Goal: Understand process/instructions: Learn how to perform a task or action

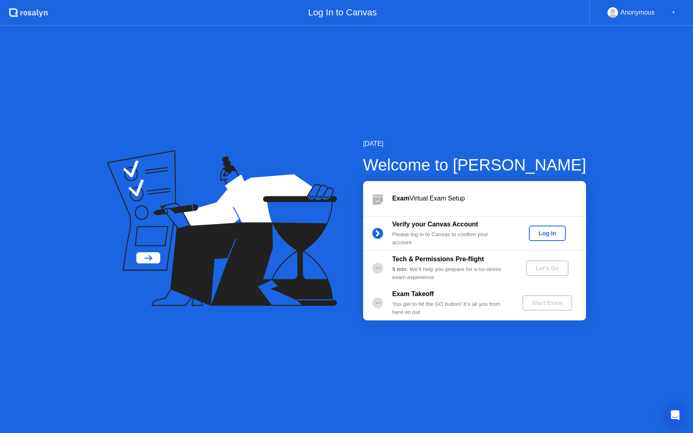
click at [547, 235] on div "Log In" at bounding box center [547, 233] width 30 height 6
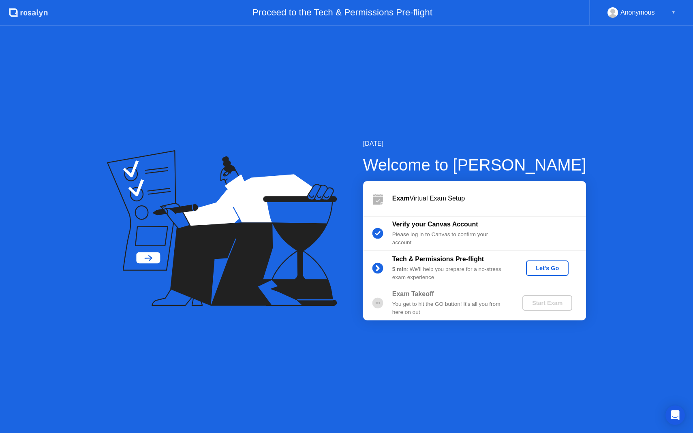
click at [557, 265] on div "Let's Go" at bounding box center [547, 268] width 36 height 6
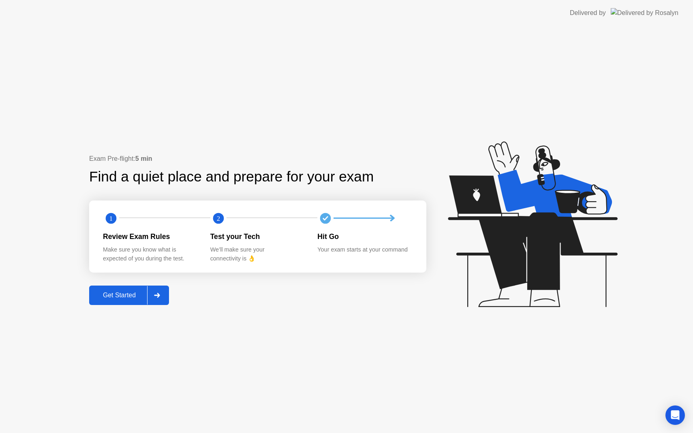
click at [127, 295] on div "Get Started" at bounding box center [120, 295] width 56 height 7
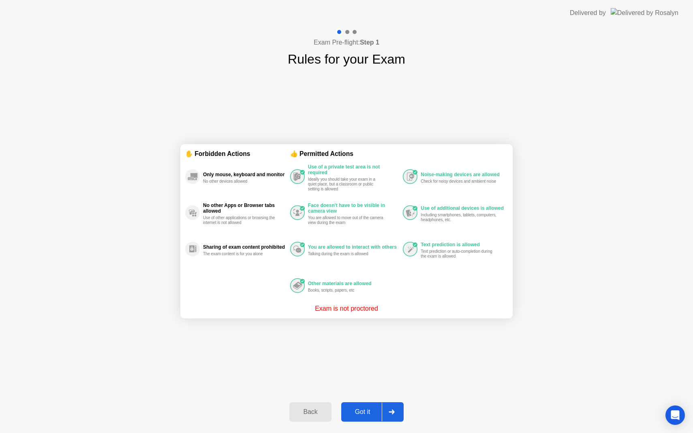
click at [371, 413] on div "Got it" at bounding box center [363, 411] width 38 height 7
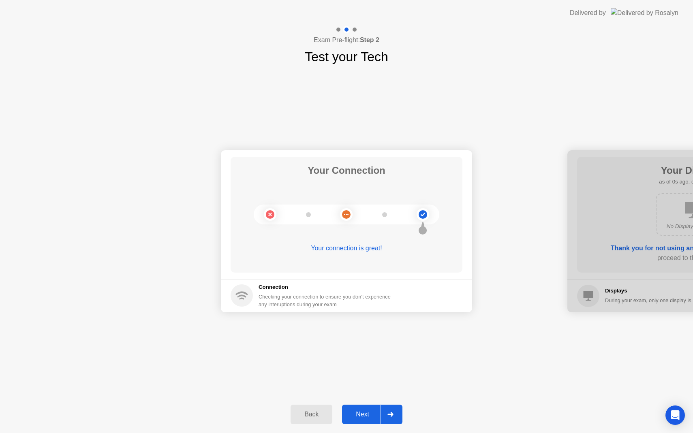
click at [371, 413] on div "Next" at bounding box center [362, 414] width 36 height 7
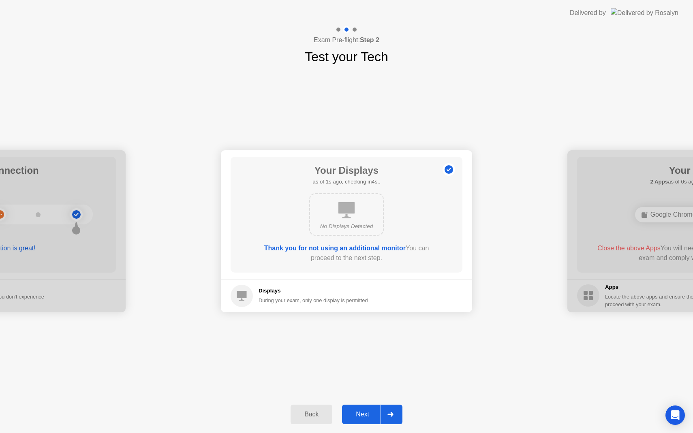
click at [371, 413] on div "Next" at bounding box center [362, 414] width 36 height 7
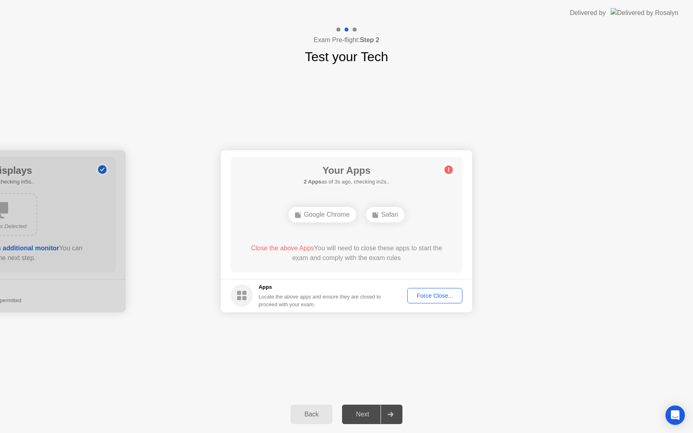
click at [433, 298] on div "Force Close..." at bounding box center [434, 296] width 49 height 6
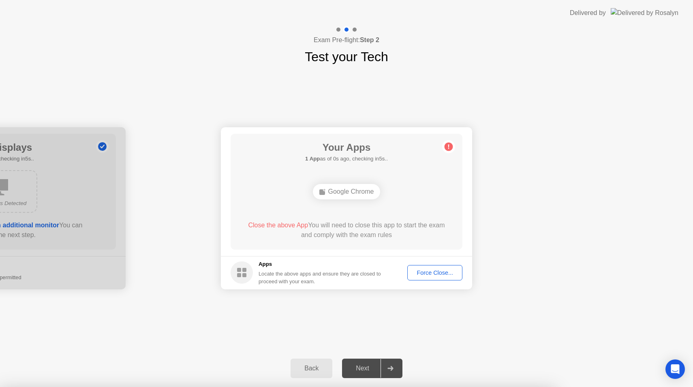
click at [449, 273] on div "Force Close..." at bounding box center [434, 272] width 49 height 6
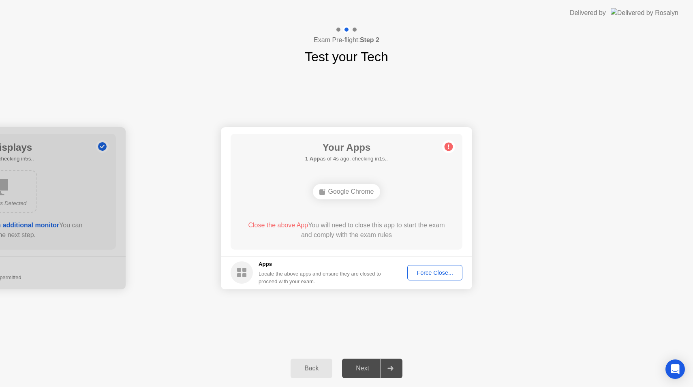
click at [395, 278] on footer "Apps Locate the above apps and ensure they are closed to proceed with your exam…" at bounding box center [346, 272] width 251 height 33
click at [442, 269] on div "Force Close..." at bounding box center [434, 272] width 49 height 6
click at [362, 366] on div "Next" at bounding box center [362, 368] width 36 height 7
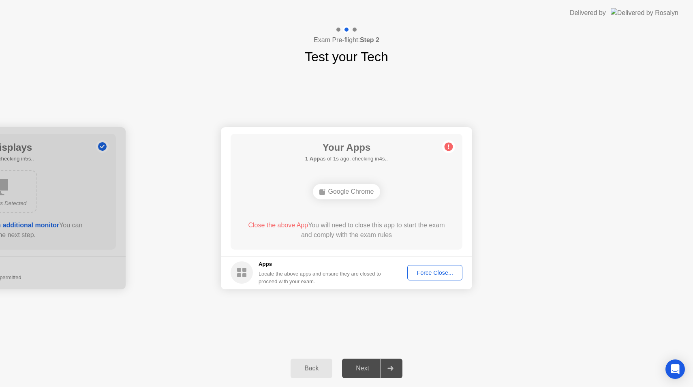
click at [436, 273] on div "Force Close..." at bounding box center [434, 272] width 49 height 6
